Goal: Transaction & Acquisition: Purchase product/service

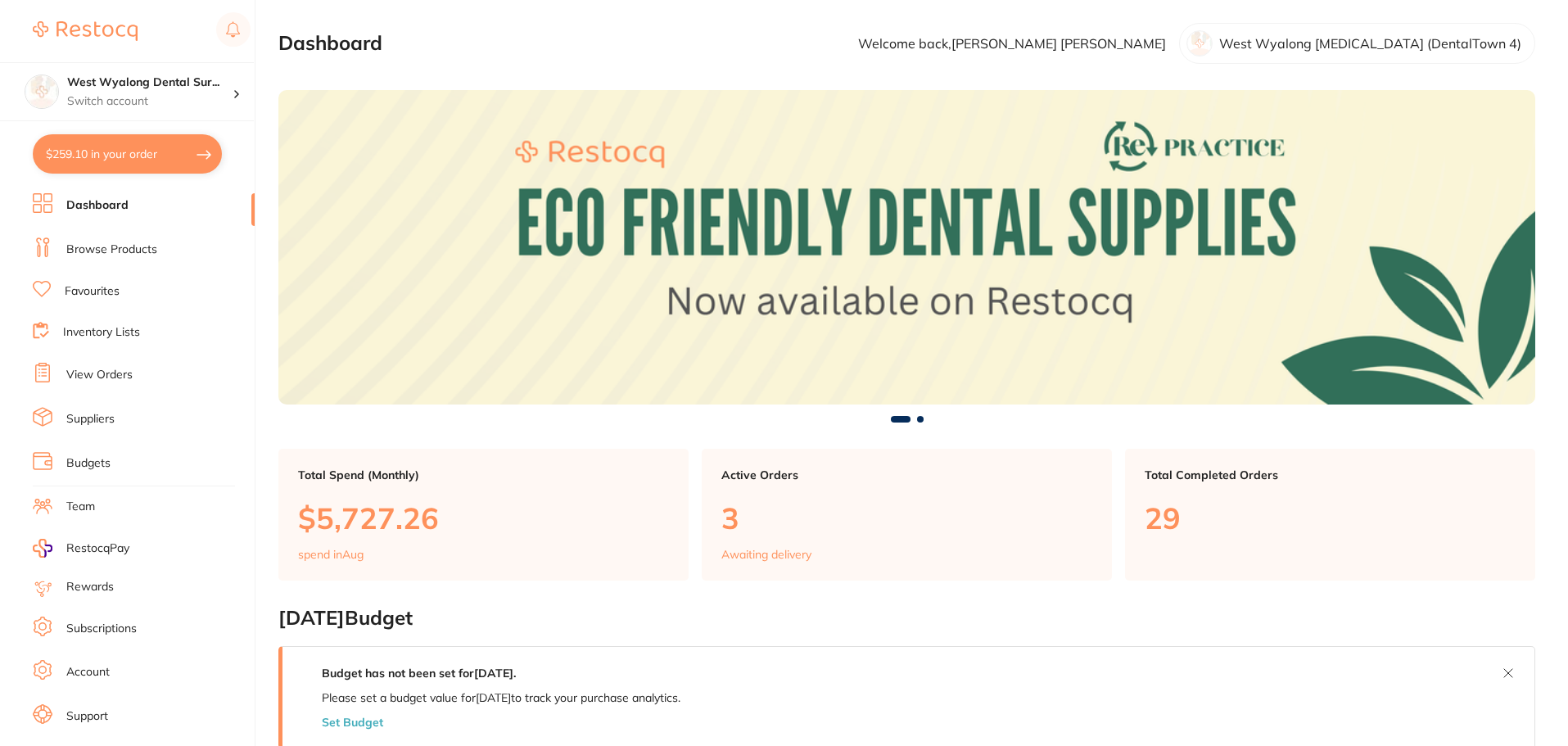
drag, startPoint x: 172, startPoint y: 149, endPoint x: 186, endPoint y: 159, distance: 17.2
click at [173, 149] on button "$259.10 in your order" at bounding box center [128, 154] width 190 height 39
checkbox input "true"
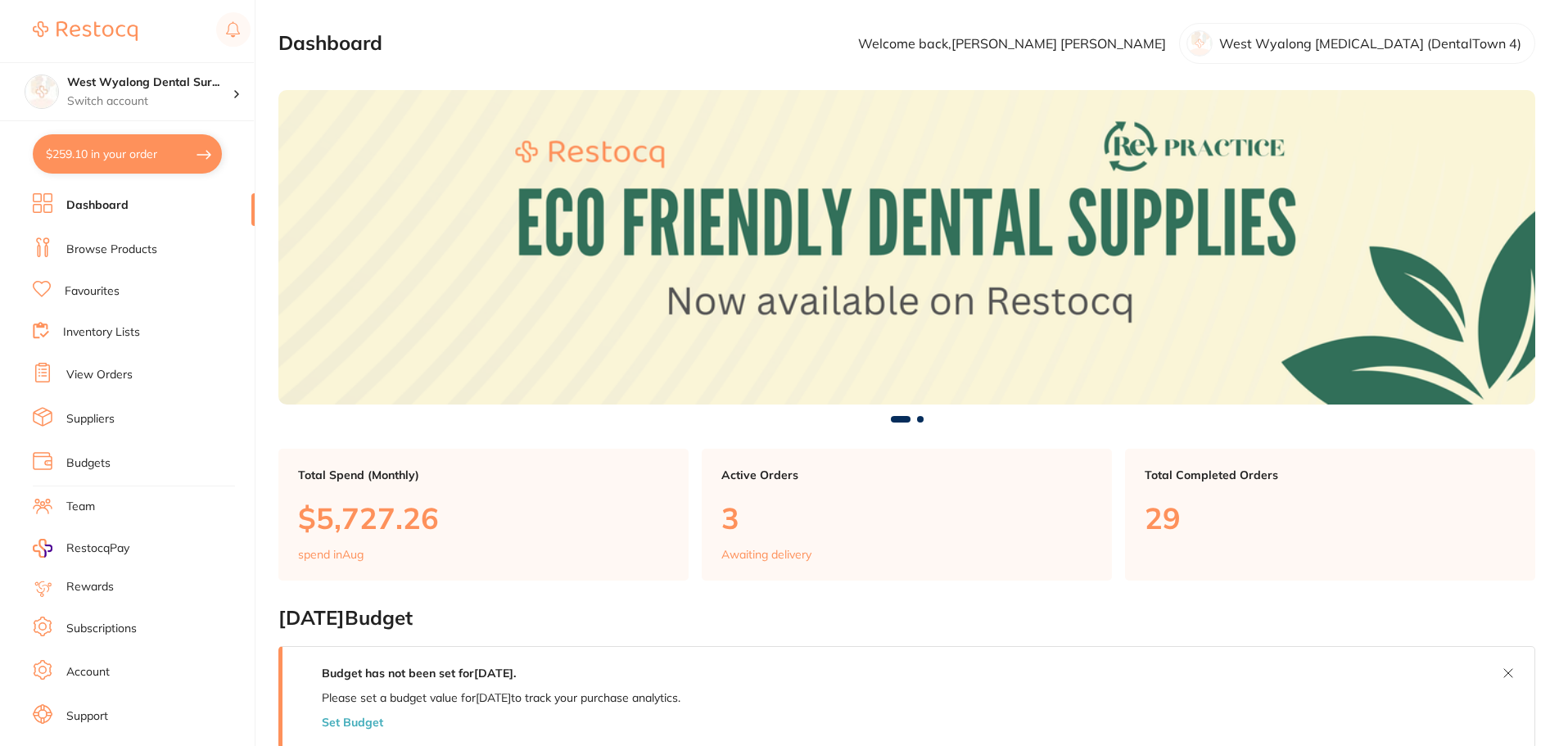
checkbox input "true"
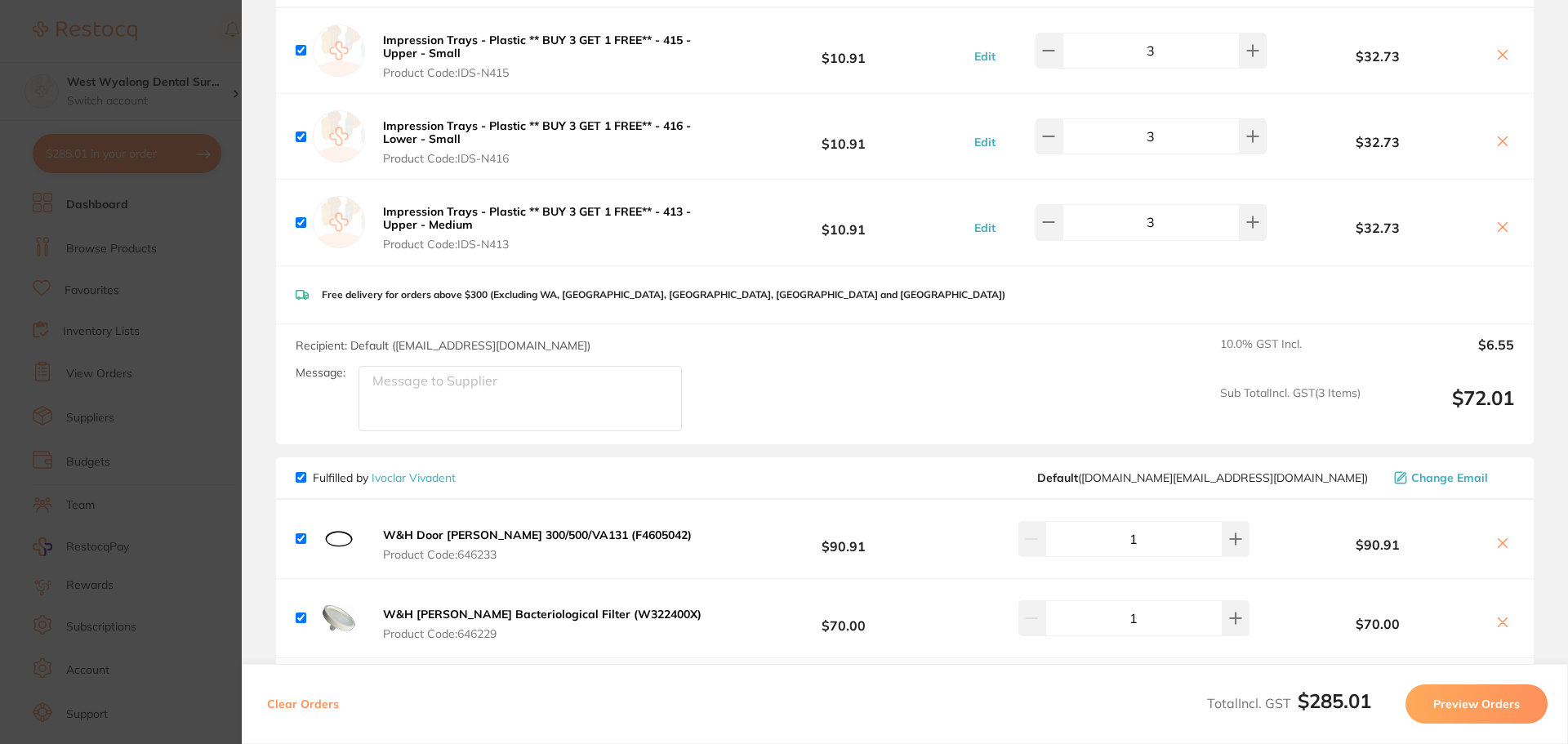
scroll to position [245, 0]
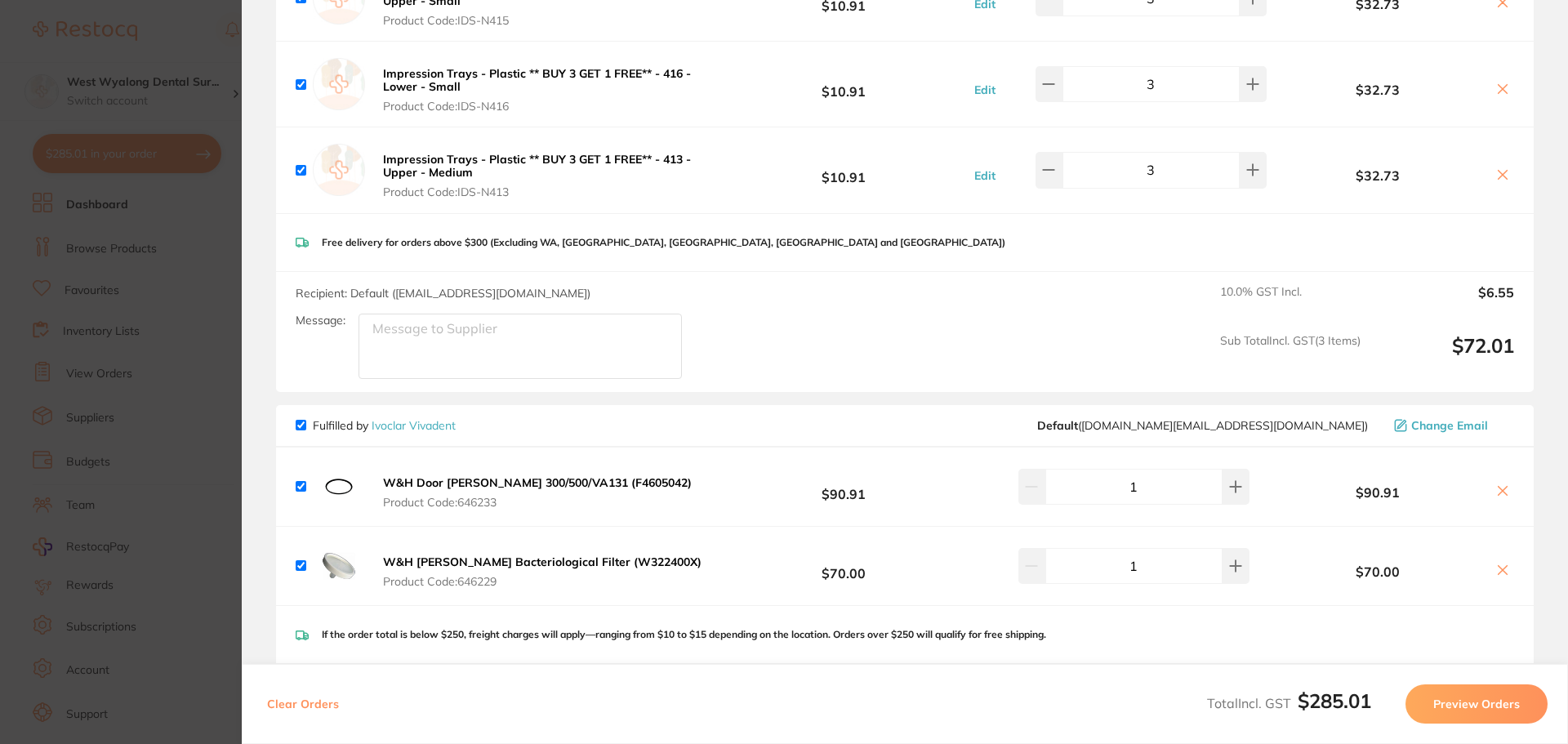
click at [300, 484] on input "checkbox" at bounding box center [301, 486] width 10 height 10
checkbox input "false"
click at [299, 565] on input "checkbox" at bounding box center [301, 565] width 10 height 10
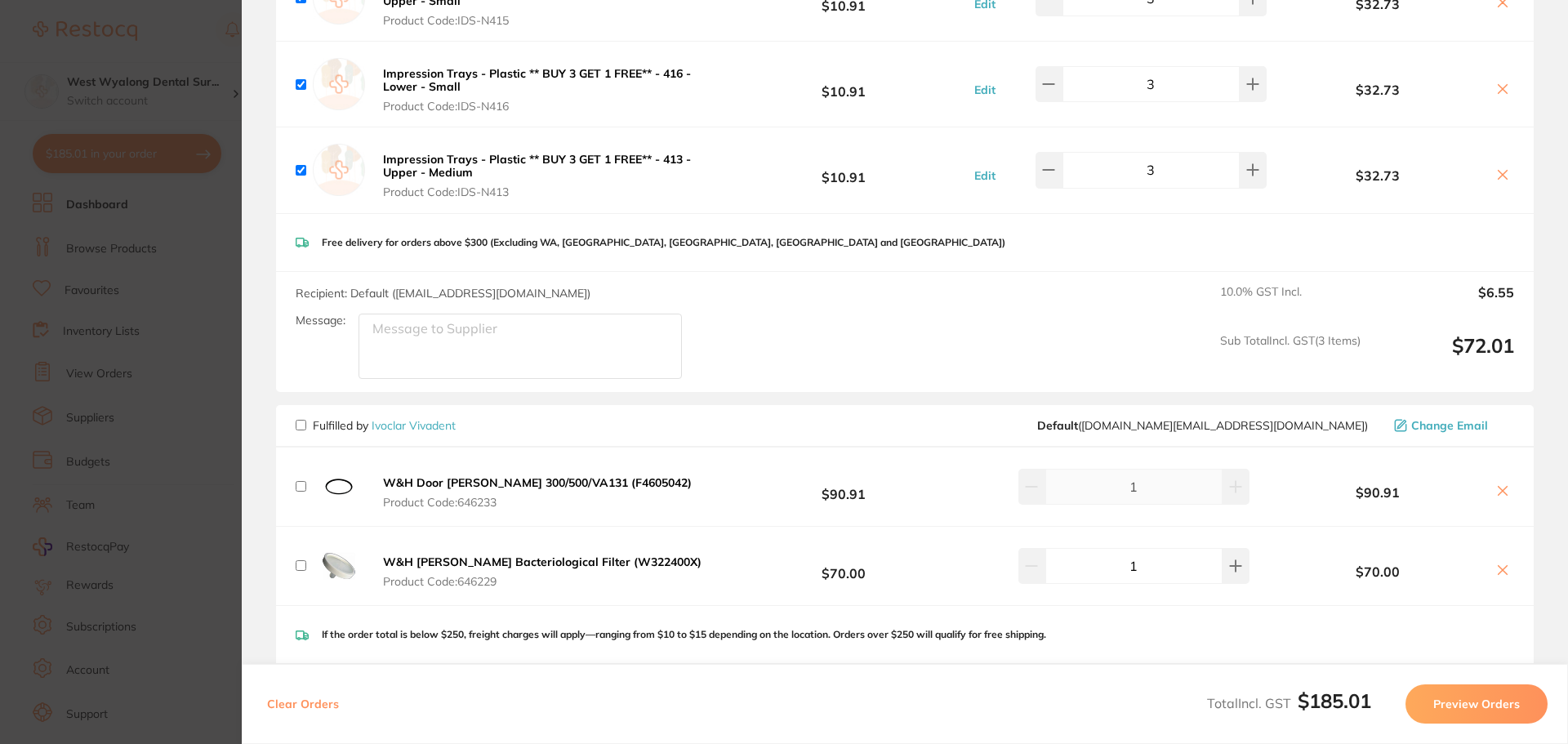
checkbox input "false"
click at [1497, 489] on icon at bounding box center [1503, 490] width 13 height 13
click at [1500, 490] on icon at bounding box center [1503, 490] width 13 height 13
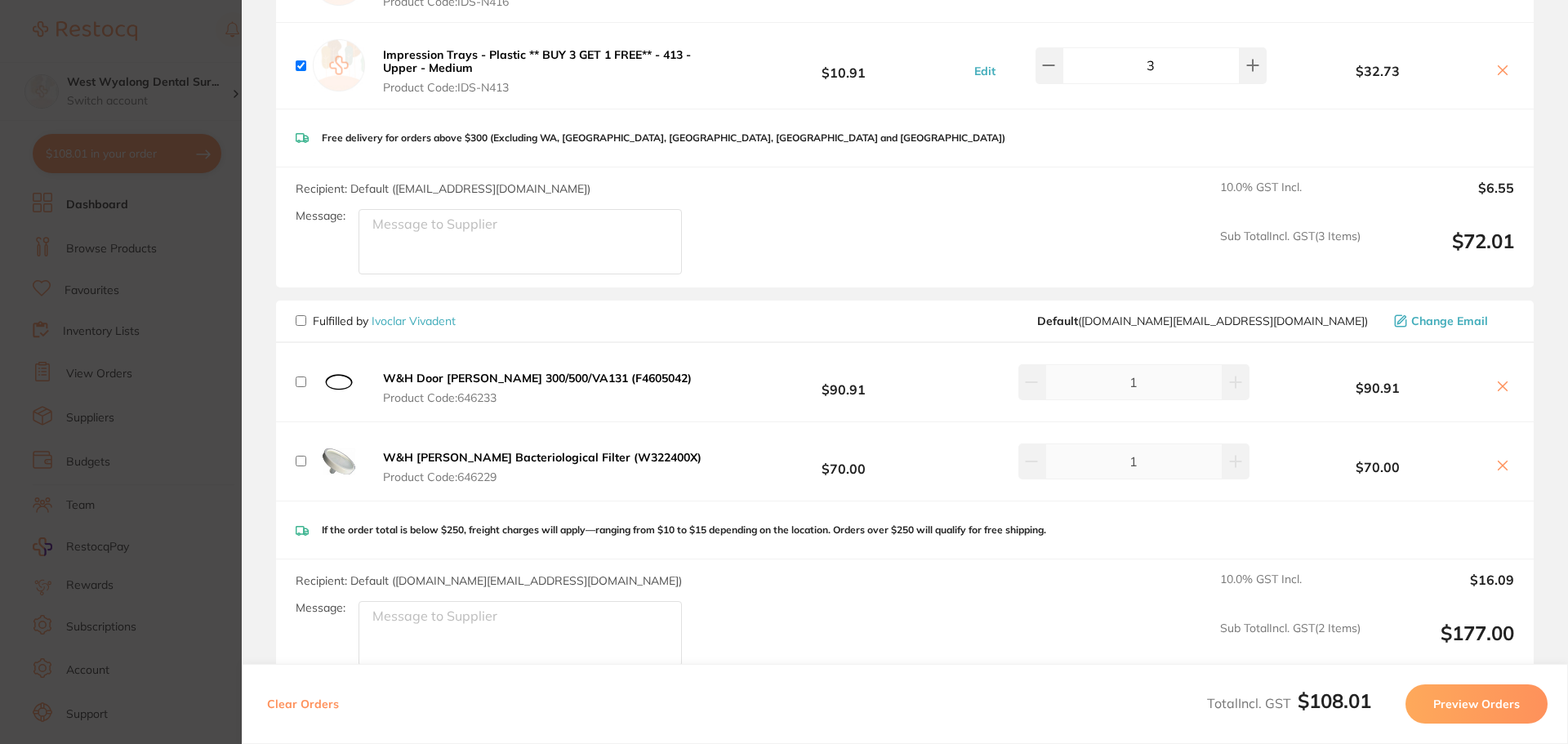
scroll to position [490, 0]
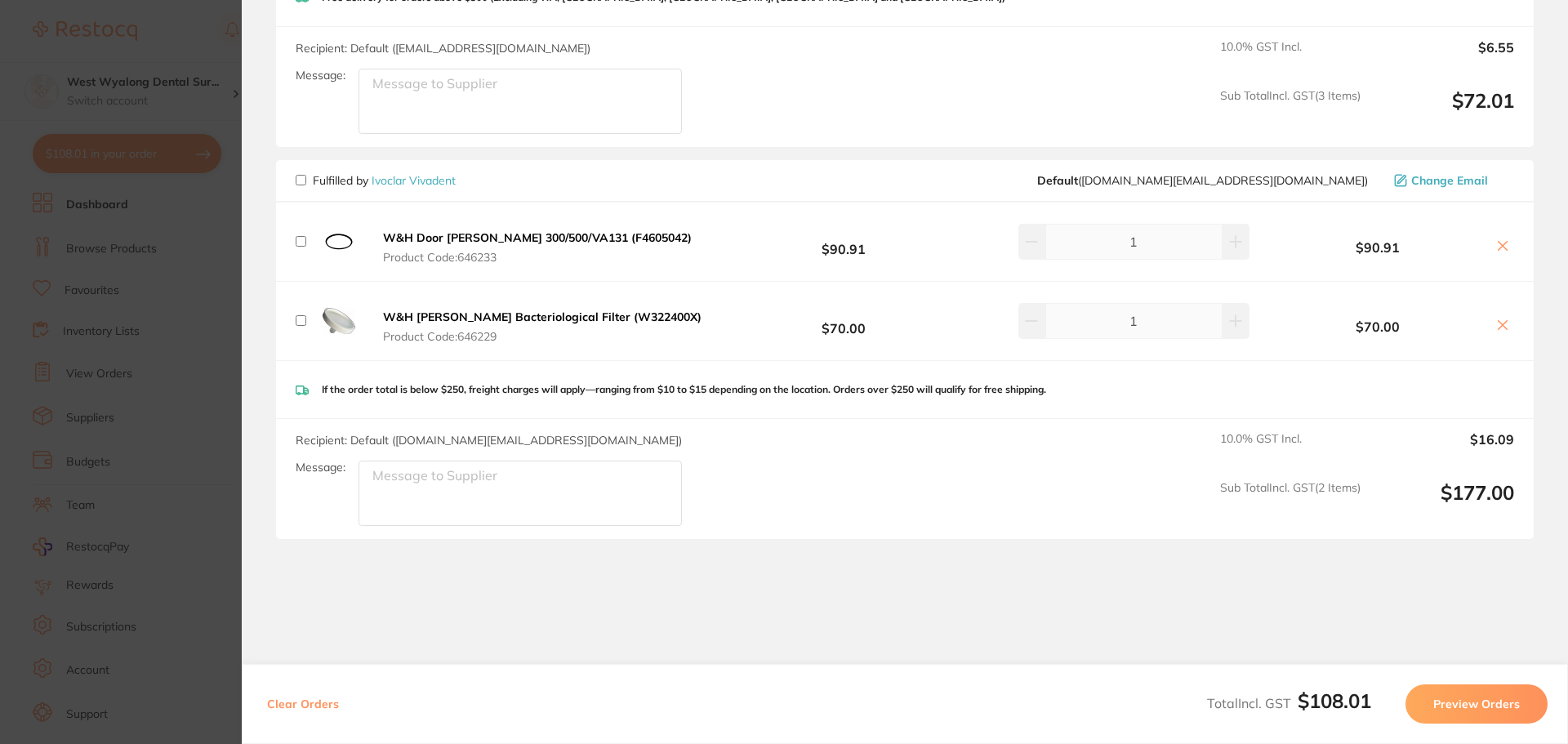
click at [1497, 247] on icon at bounding box center [1503, 246] width 13 height 13
click at [1498, 243] on icon at bounding box center [1503, 247] width 9 height 9
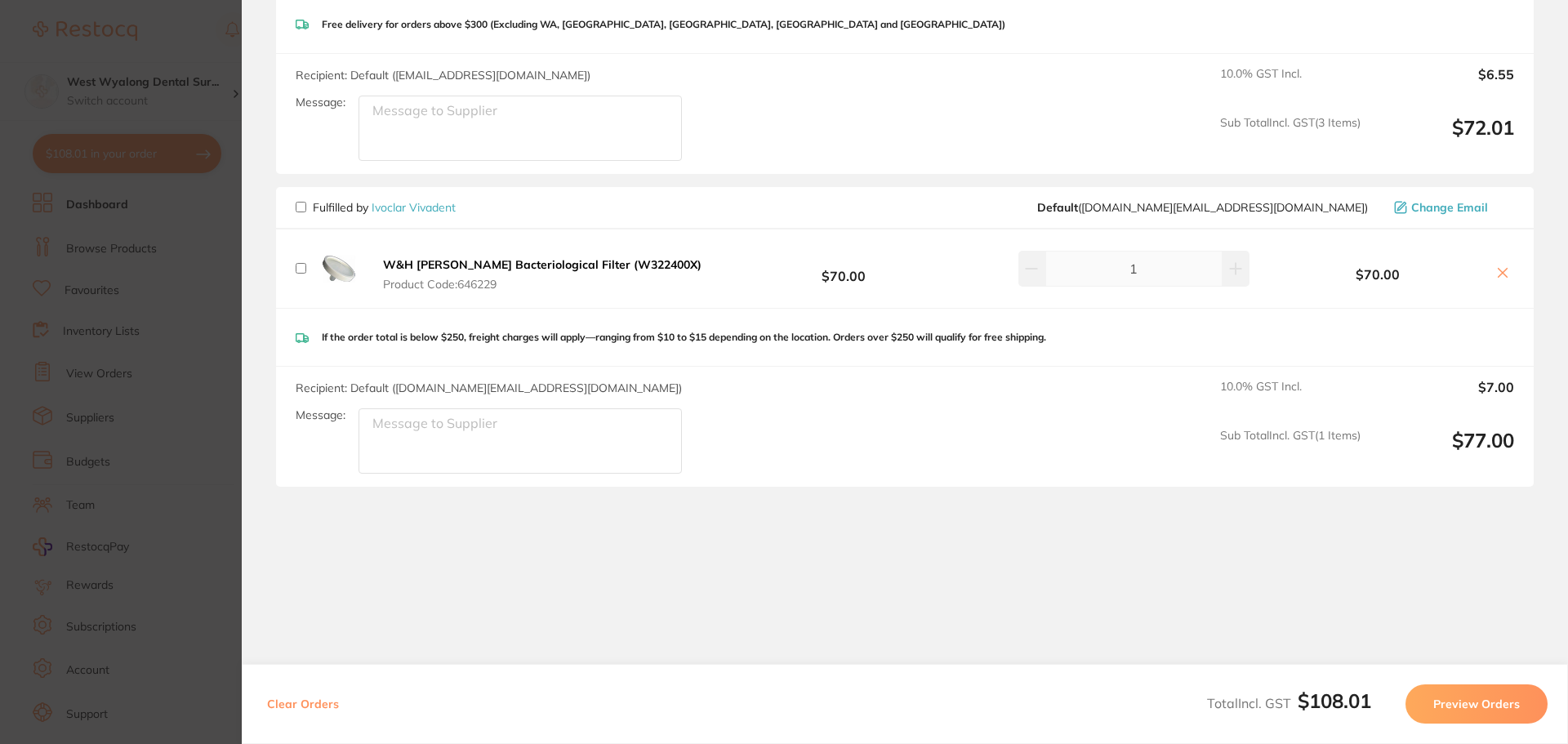
scroll to position [463, 0]
click at [1498, 271] on icon at bounding box center [1503, 273] width 13 height 13
checkbox input "true"
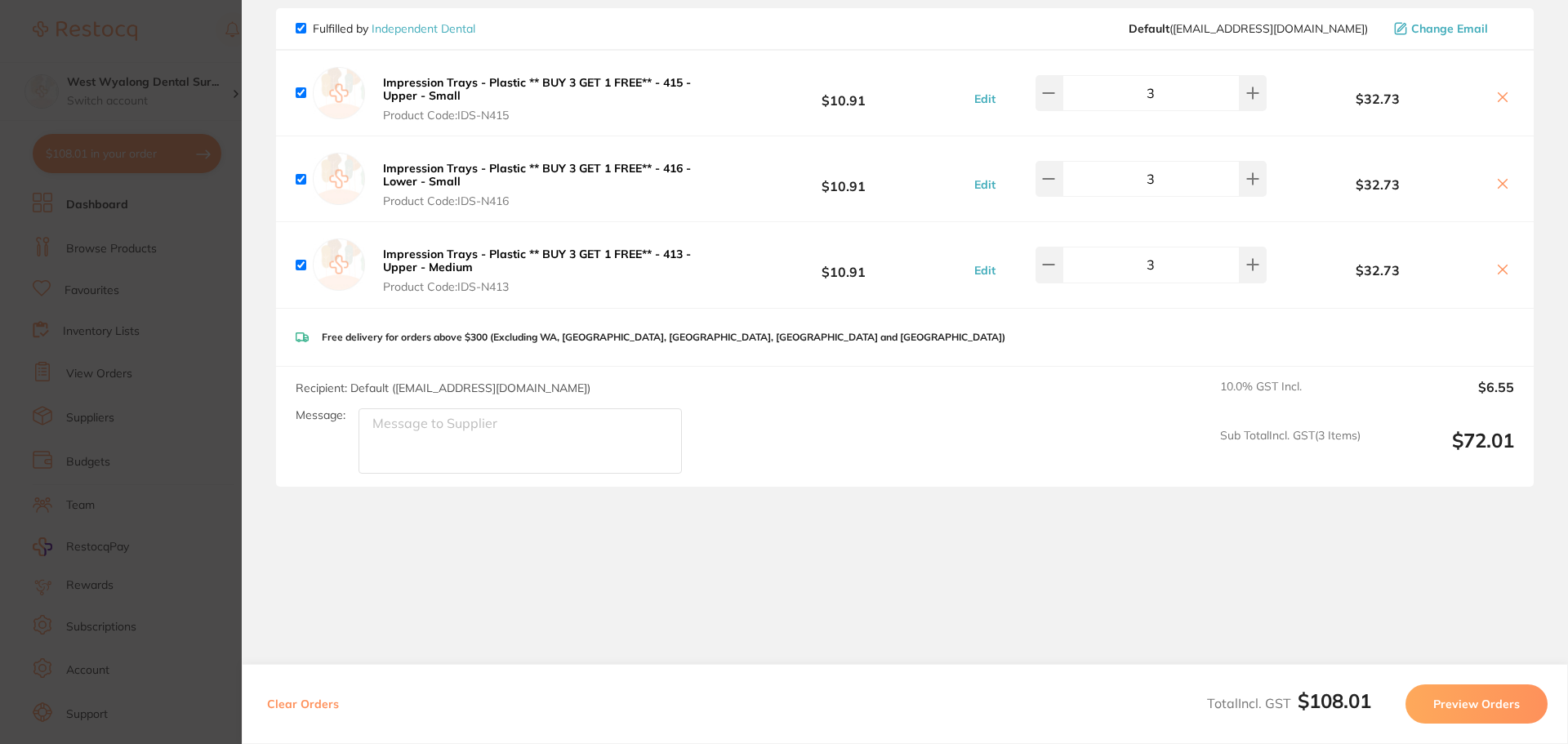
scroll to position [0, 0]
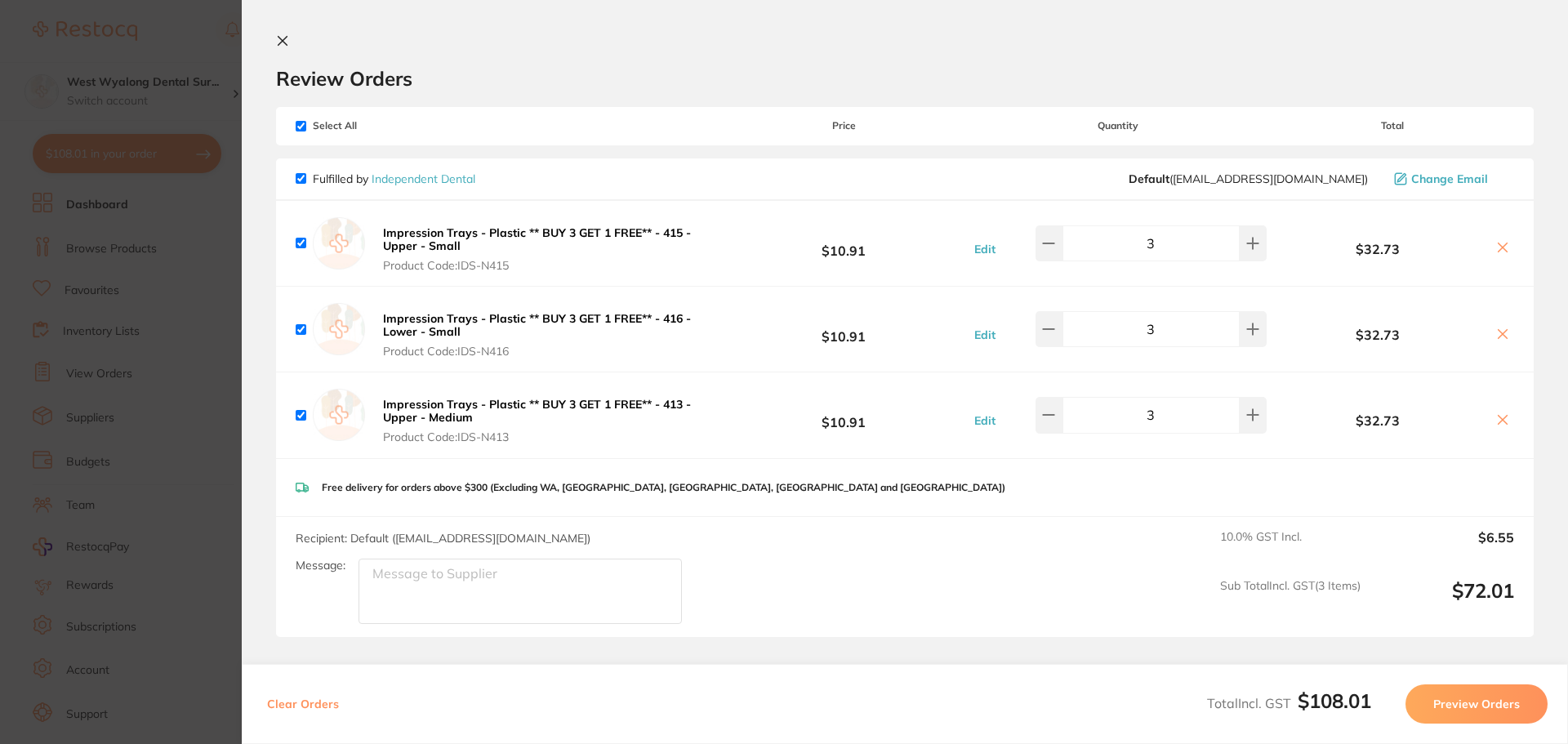
click at [281, 38] on icon at bounding box center [283, 41] width 9 height 9
